Goal: Transaction & Acquisition: Purchase product/service

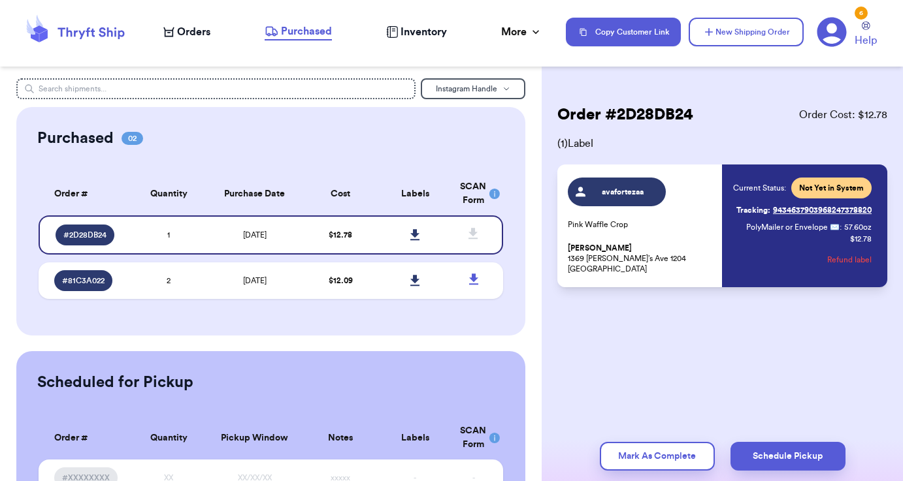
click at [192, 37] on span "Orders" at bounding box center [193, 32] width 33 height 16
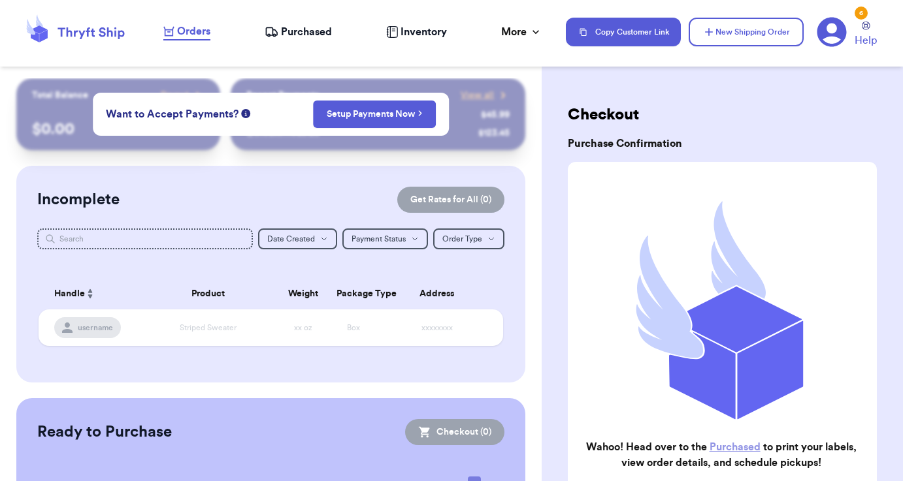
scroll to position [8, 0]
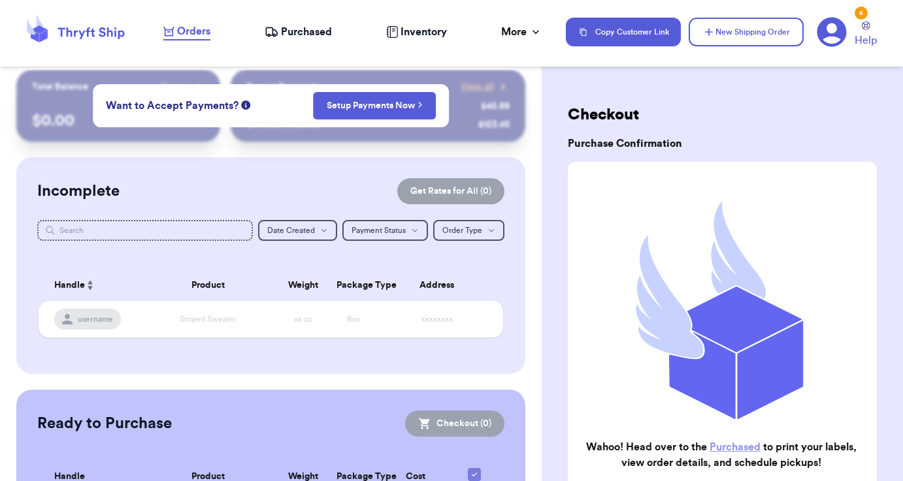
click at [359, 164] on div "Incomplete Get Rates for All ( 0 ) Get Rates for All ( 0 ) Date Created Date Cr…" at bounding box center [270, 265] width 509 height 217
click at [317, 200] on div "Incomplete Get Rates for All ( 0 )" at bounding box center [270, 191] width 467 height 26
click at [306, 174] on div "Incomplete Get Rates for All ( 0 ) Get Rates for All ( 0 ) Date Created Date Cr…" at bounding box center [270, 265] width 509 height 217
click at [203, 35] on span "Orders" at bounding box center [193, 32] width 33 height 16
click at [735, 35] on button "New Shipping Order" at bounding box center [745, 32] width 115 height 29
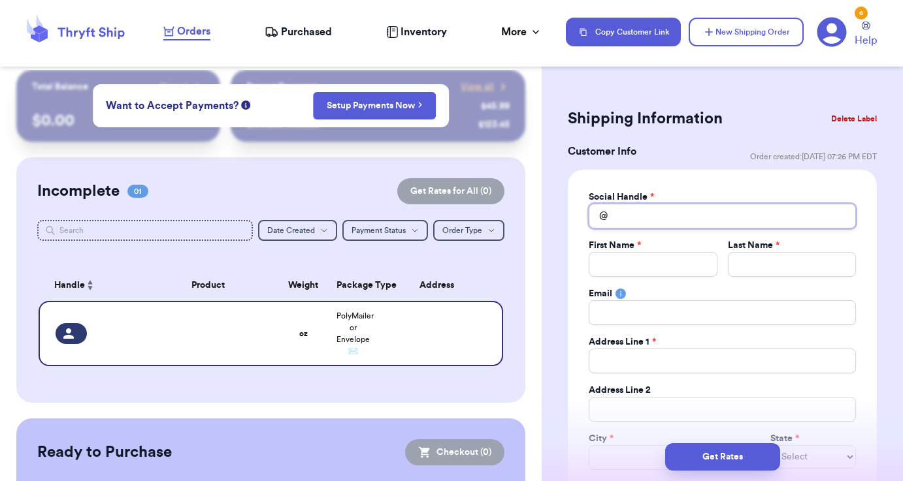
click at [635, 213] on input "Total Amount Paid" at bounding box center [722, 216] width 267 height 25
type input "a"
type input "as"
type input "ash"
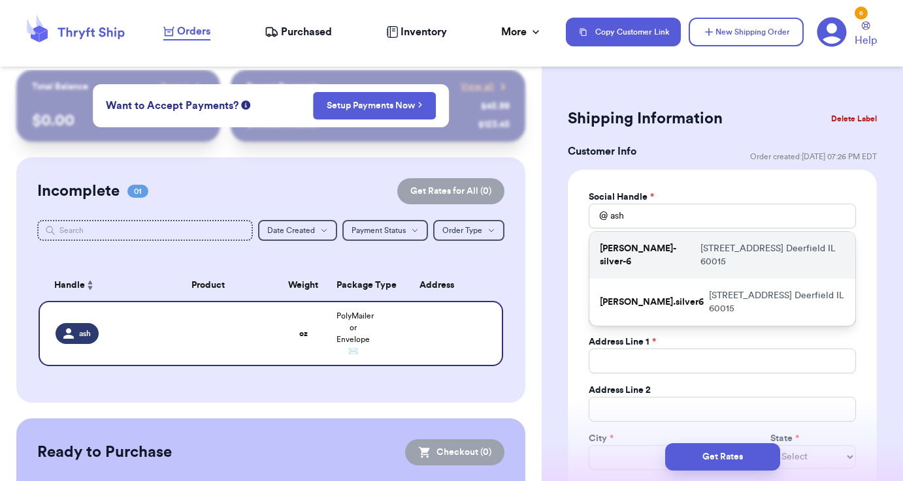
click at [732, 256] on div "ashley-silver-6 [STREET_ADDRESS]" at bounding box center [722, 255] width 266 height 47
type input "[PERSON_NAME]-silver-6"
type input "[PERSON_NAME]"
type input "Silver"
type input "[EMAIL_ADDRESS][DOMAIN_NAME]"
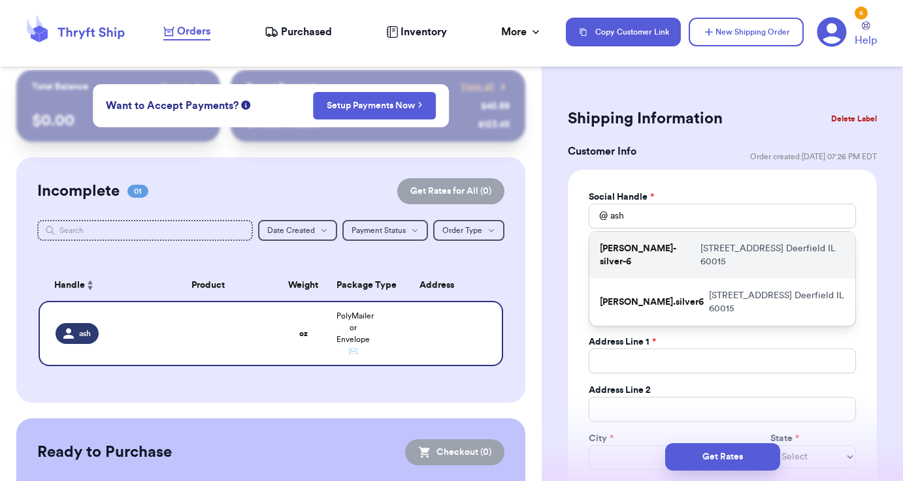
type input "[STREET_ADDRESS]"
type input "Deerfield"
select select "IL"
type input "60015"
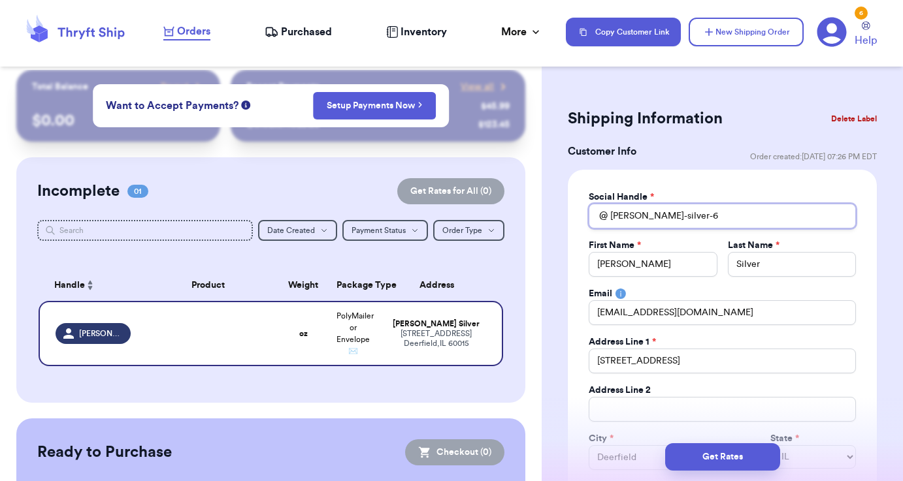
click at [686, 219] on input "[PERSON_NAME]-silver-6" at bounding box center [722, 216] width 267 height 25
type input "[PERSON_NAME]-silver-"
type input "[PERSON_NAME]"
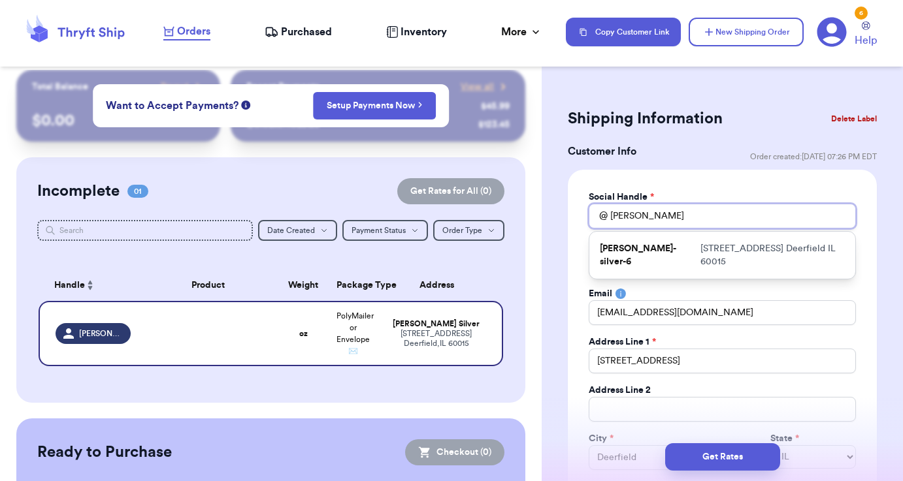
type input "[PERSON_NAME]"
type input "[PERSON_NAME]-si"
type input "[PERSON_NAME]-s"
type input "[PERSON_NAME]-"
type input "[PERSON_NAME]"
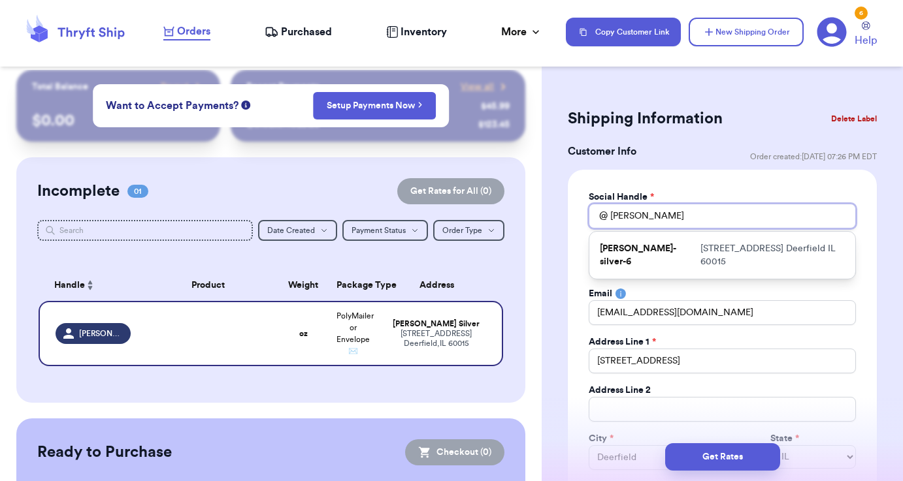
type input "ashle"
type input "ashl"
type input "ash"
type input "as"
type input "a"
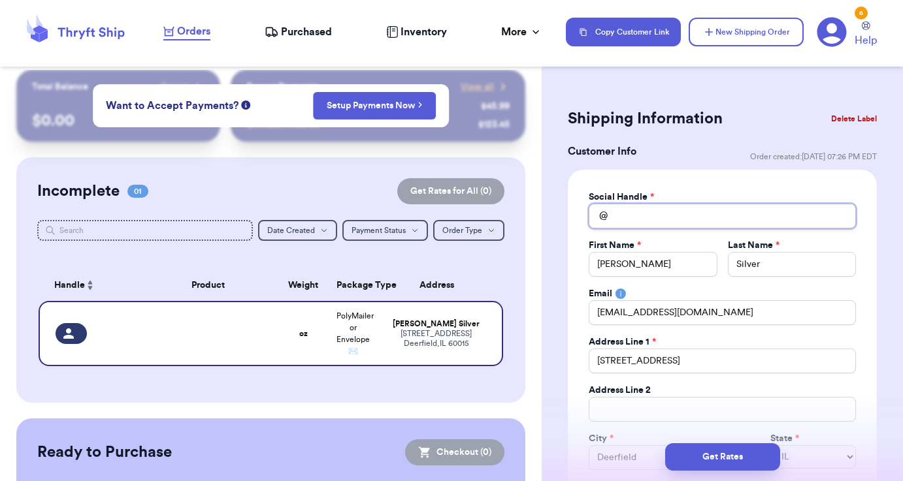
type input "a"
type input "as"
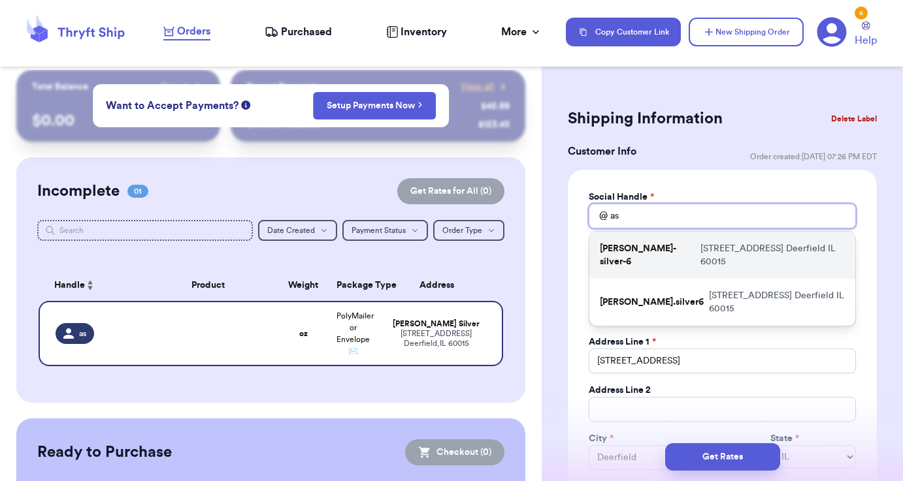
type input "as"
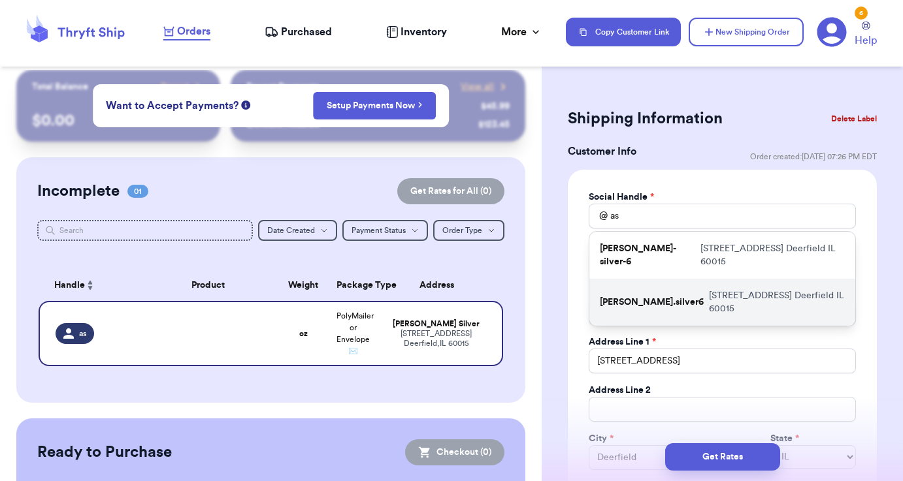
click at [719, 279] on div "[PERSON_NAME].silver6 [STREET_ADDRESS]" at bounding box center [722, 302] width 266 height 47
type input "[PERSON_NAME].silver6"
type input "[STREET_ADDRESS]"
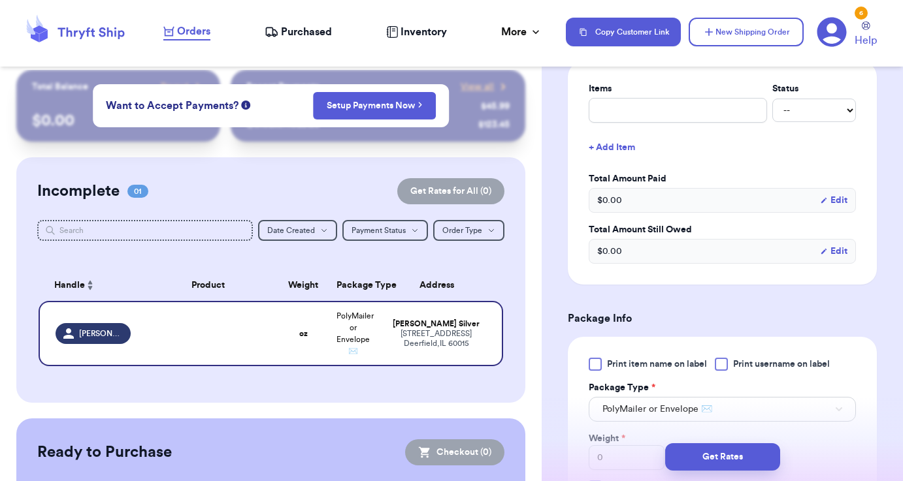
scroll to position [555, 0]
type input "A"
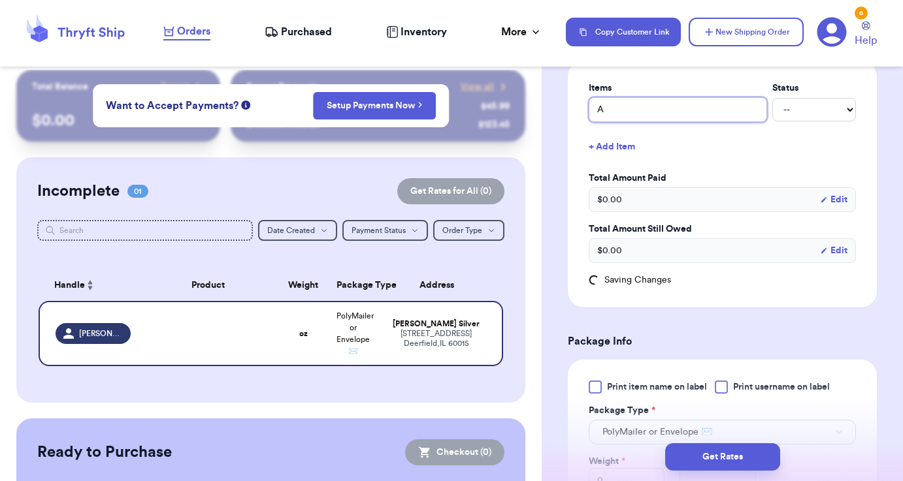
type input "Al"
type input "Alo"
type input "Alo T"
type input "Alo Ta"
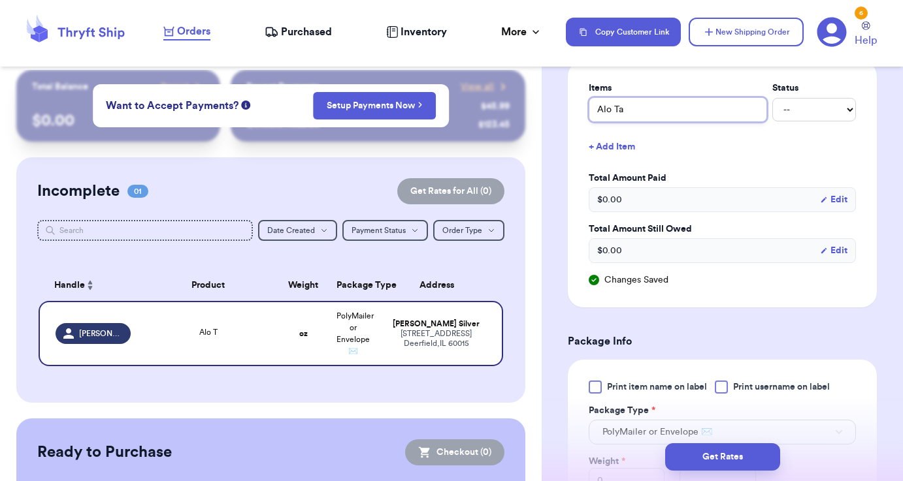
type input "[PERSON_NAME]"
type input "Alo Tank"
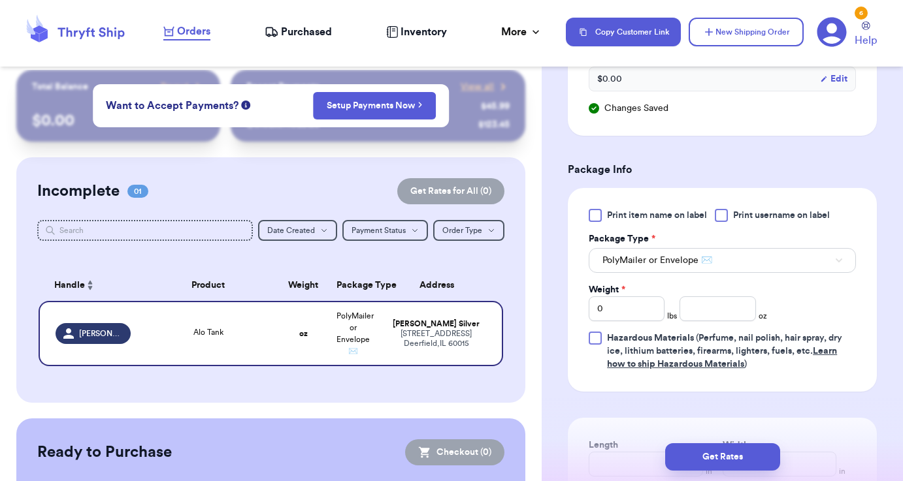
scroll to position [728, 0]
type input "Alo Tank"
click at [636, 302] on input "0" at bounding box center [627, 307] width 76 height 25
click at [690, 319] on input "number" at bounding box center [717, 307] width 76 height 25
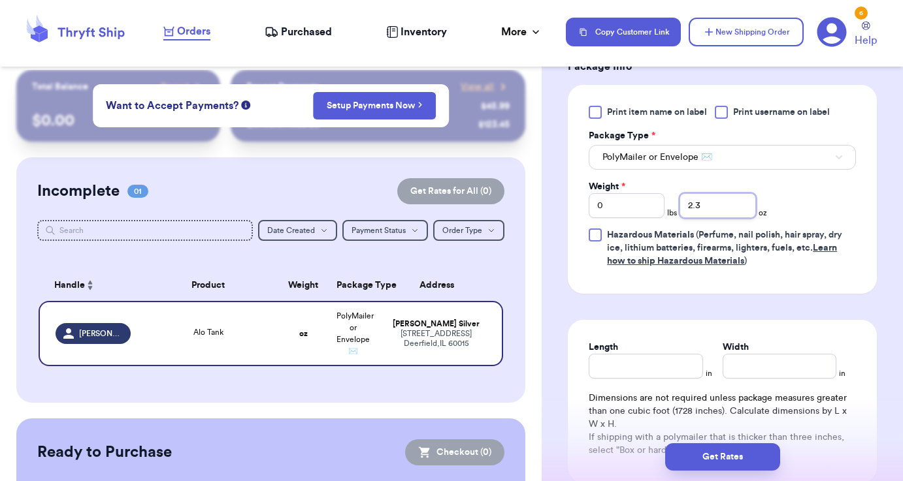
scroll to position [843, 0]
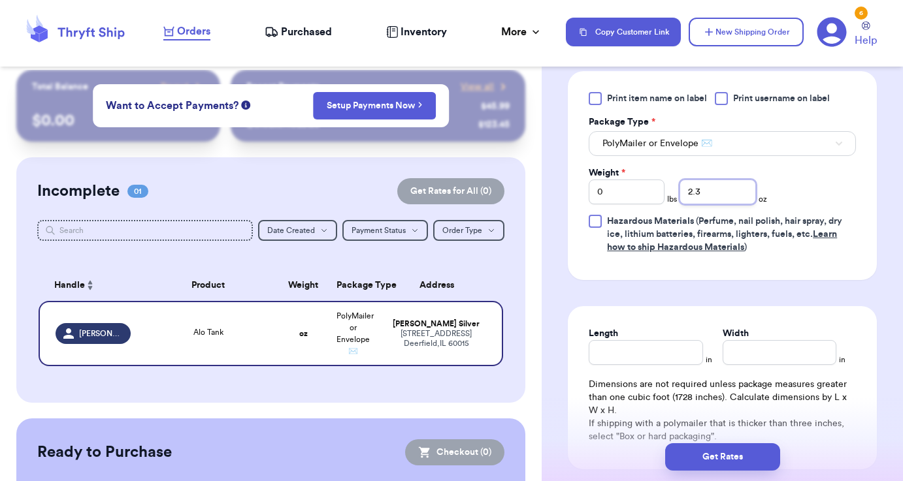
type input "2.3"
click at [649, 347] on div "Length" at bounding box center [646, 346] width 114 height 38
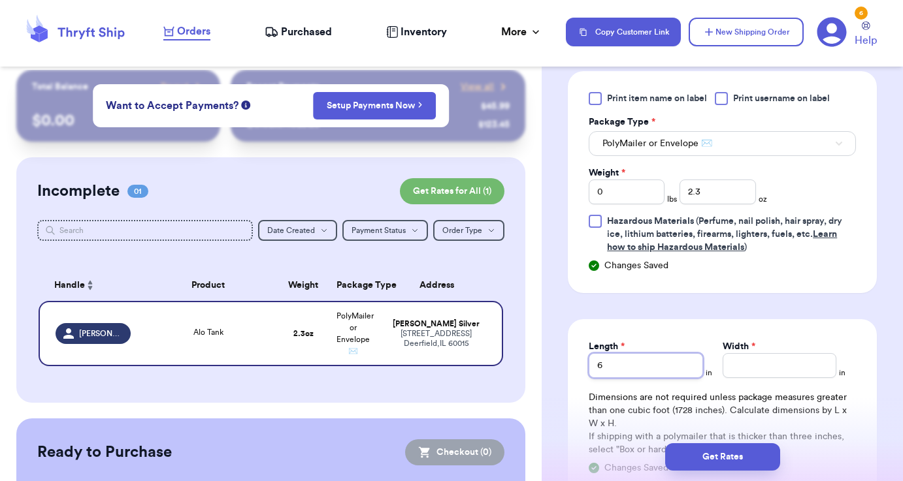
type input "6"
click at [714, 360] on div "Length * 6 in Width * in" at bounding box center [722, 359] width 267 height 38
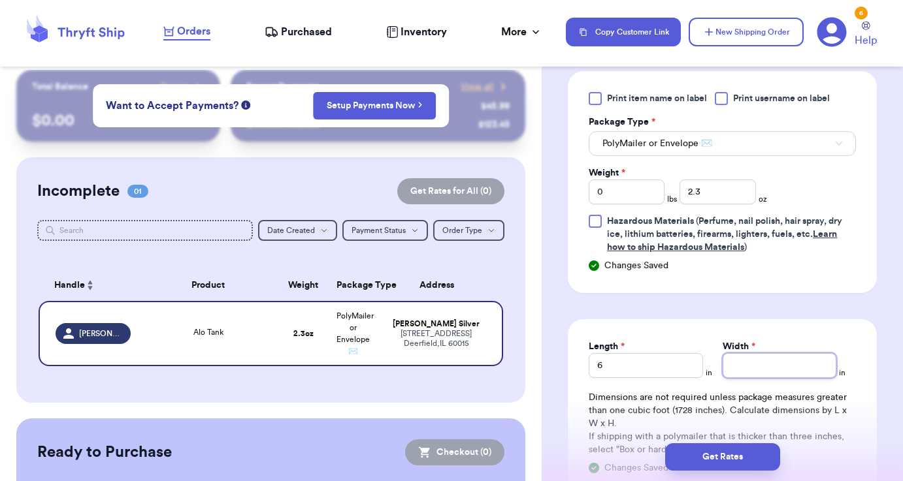
click at [745, 360] on input "Width *" at bounding box center [779, 365] width 114 height 25
type input "6"
click at [734, 453] on button "Get Rates" at bounding box center [722, 457] width 115 height 27
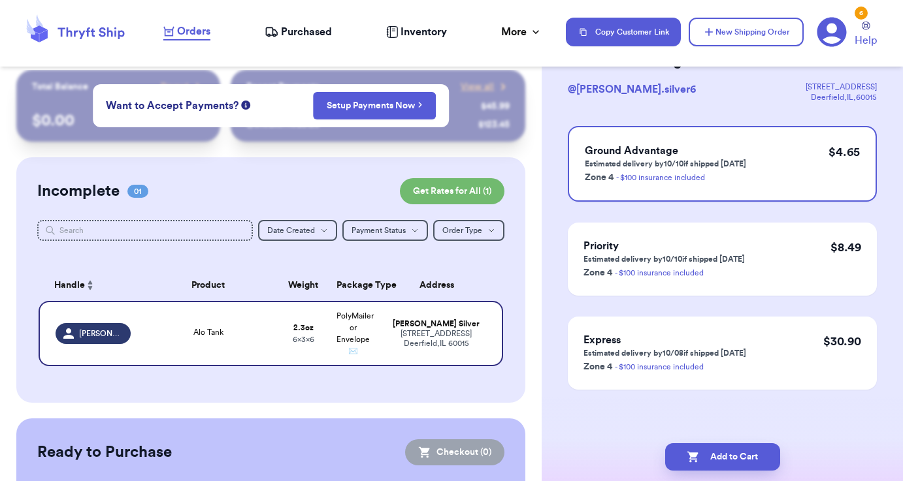
scroll to position [0, 0]
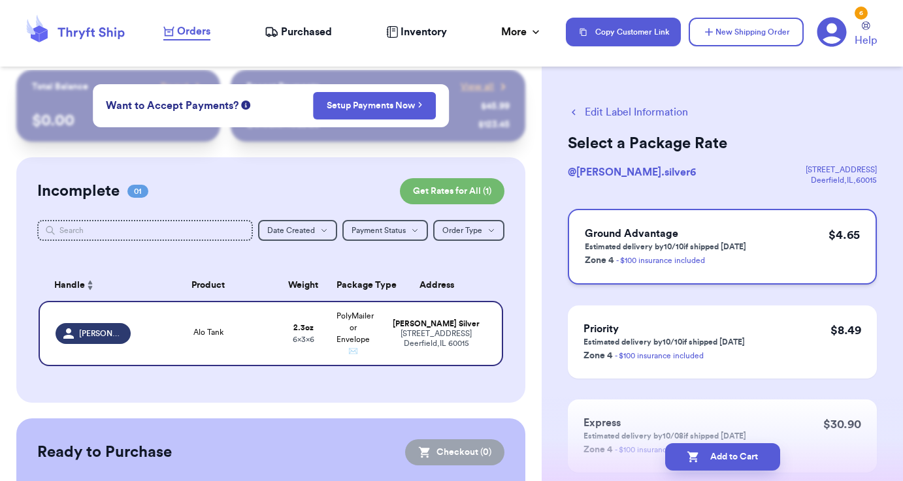
click at [708, 238] on h3 "Ground Advantage" at bounding box center [665, 234] width 161 height 16
click at [741, 466] on button "Add to Cart" at bounding box center [722, 457] width 115 height 27
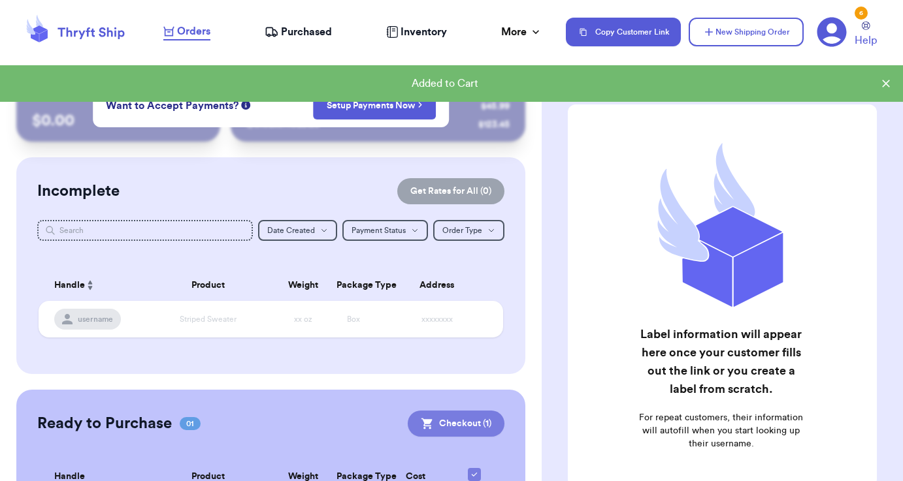
click at [493, 427] on button "Checkout ( 1 )" at bounding box center [456, 424] width 97 height 26
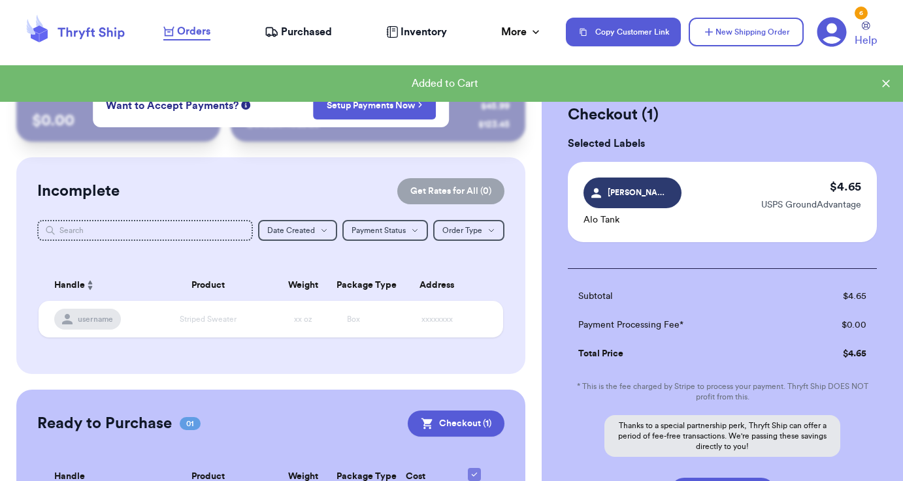
scroll to position [27, 0]
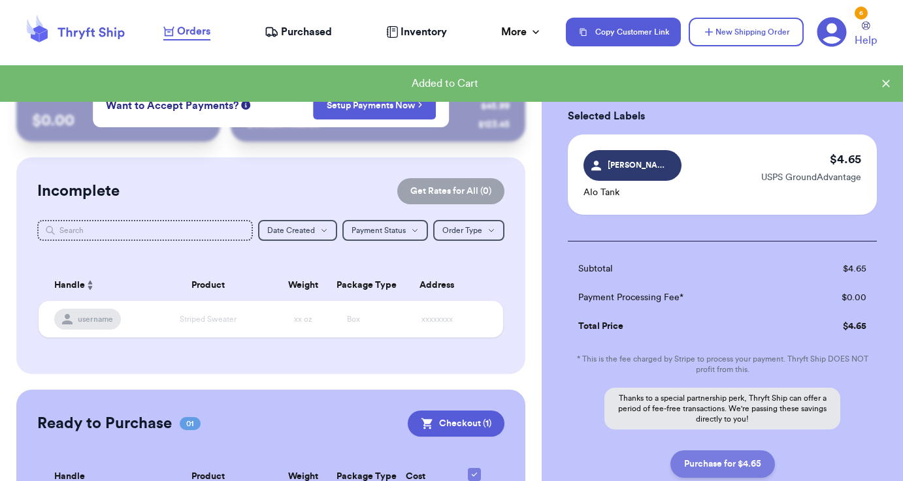
click at [744, 455] on button "Purchase for $4.65" at bounding box center [722, 464] width 105 height 27
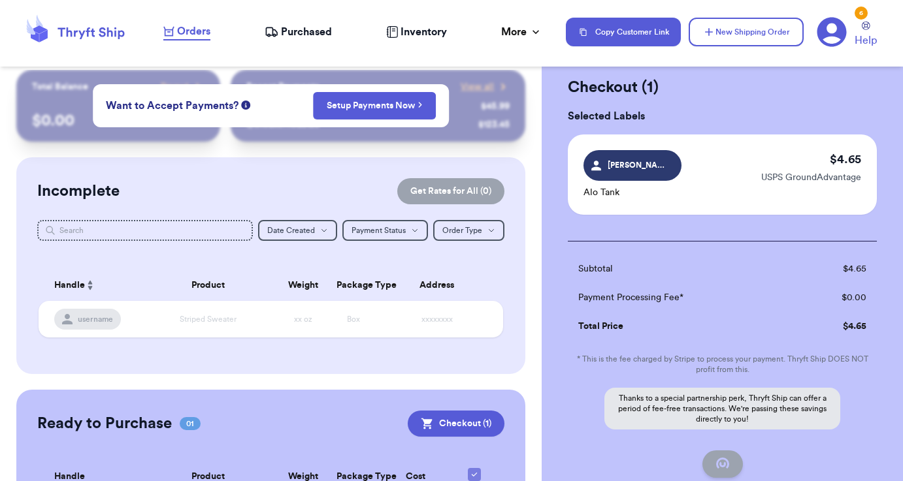
checkbox input "false"
checkbox input "true"
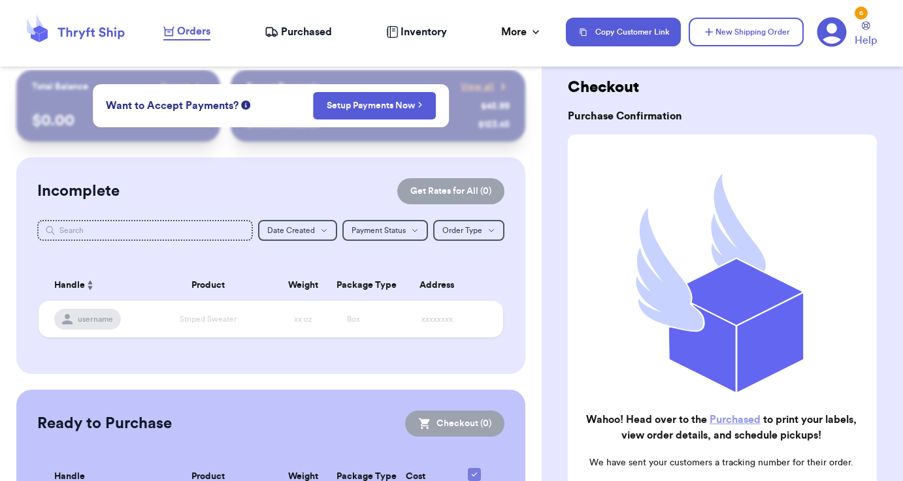
click at [741, 419] on link "Purchased" at bounding box center [734, 420] width 51 height 10
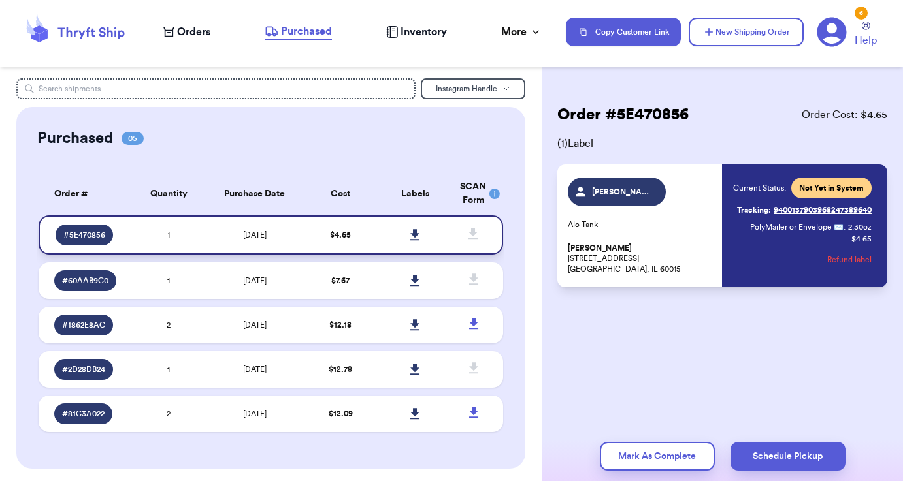
click at [418, 238] on icon at bounding box center [415, 235] width 10 height 12
click at [419, 240] on icon at bounding box center [415, 235] width 10 height 12
